Goal: Communication & Community: Connect with others

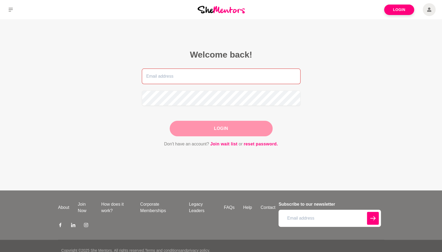
click at [183, 77] on input "email" at bounding box center [221, 77] width 159 height 16
click at [185, 77] on input "[EMAIL_ADDRESS][DOMAIN_NAME]" at bounding box center [221, 77] width 159 height 16
type input "[EMAIL_ADDRESS][DOMAIN_NAME]"
click at [211, 128] on button "Login" at bounding box center [221, 129] width 103 height 16
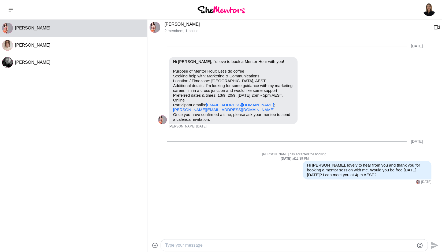
click at [227, 246] on textarea "Type your message" at bounding box center [289, 245] width 249 height 6
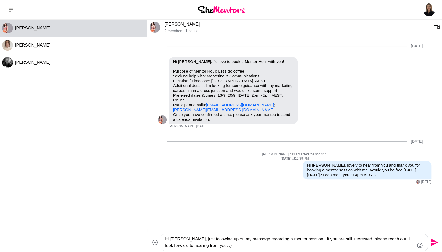
type textarea "Hi [PERSON_NAME], just following up on my message regarding a mentor session. I…"
click at [434, 243] on icon "Send" at bounding box center [434, 242] width 7 height 7
